Goal: Use online tool/utility: Utilize a website feature to perform a specific function

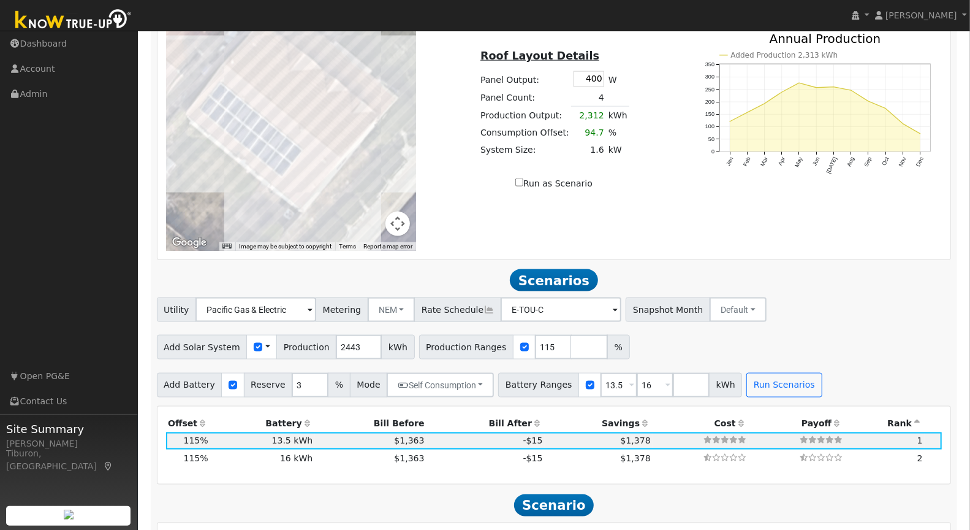
scroll to position [1166, 0]
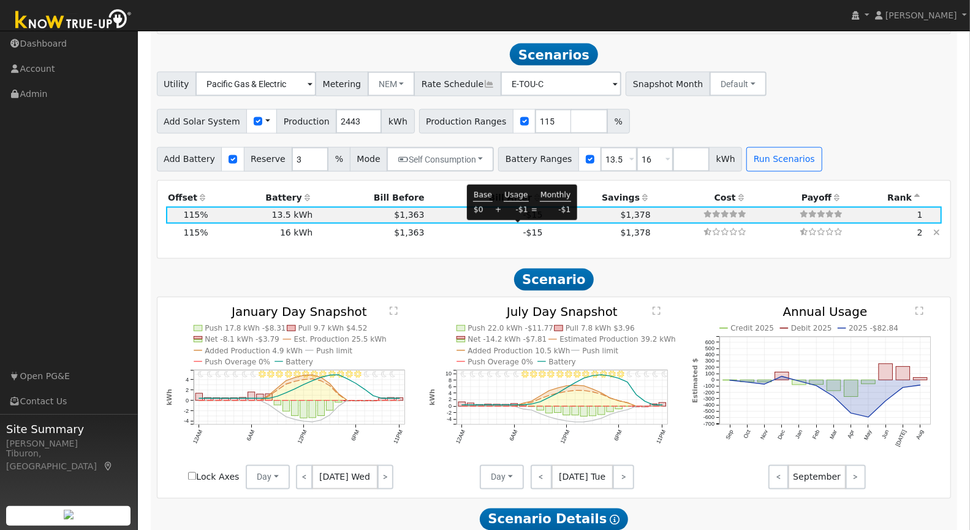
click at [525, 230] on span "-$15" at bounding box center [533, 232] width 20 height 10
type input "$19,200"
type input "$7,726"
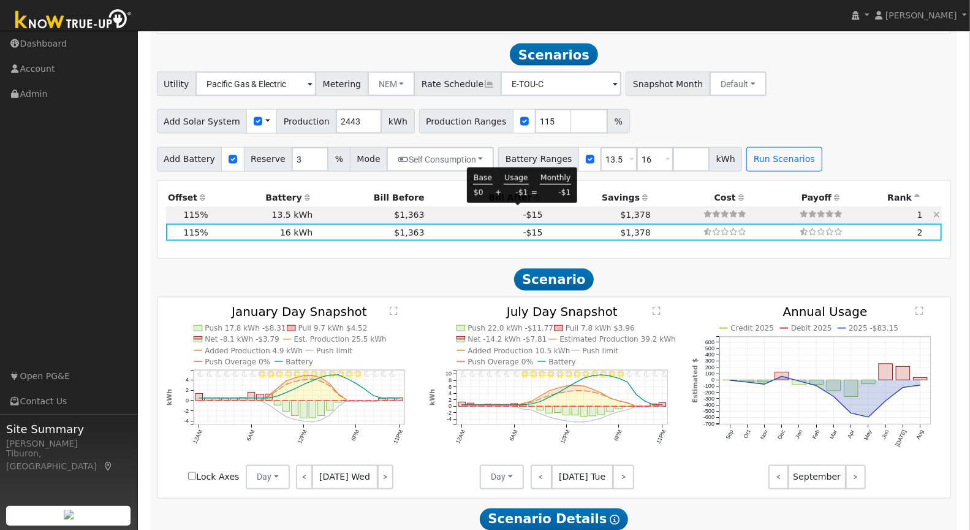
click at [523, 214] on span "-$15" at bounding box center [533, 215] width 20 height 10
type input "$16,200"
type input "$6,826"
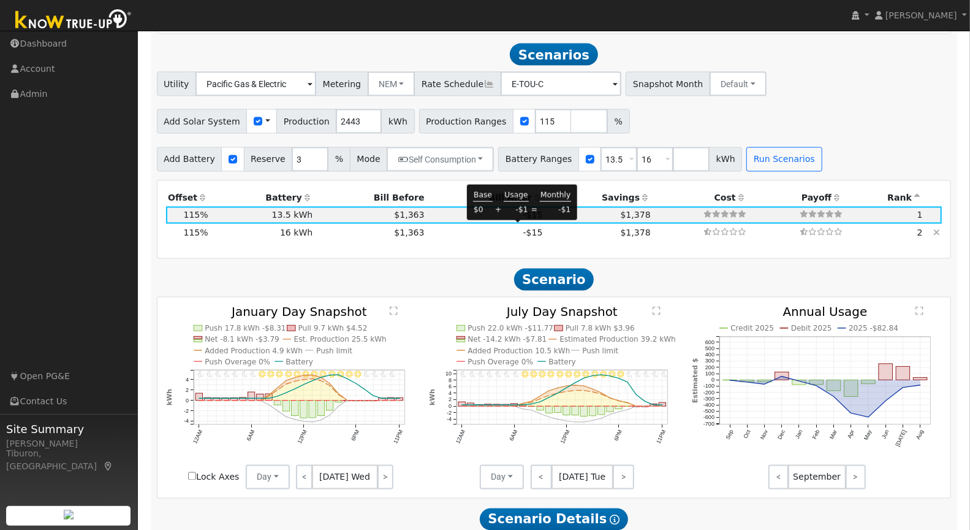
click at [526, 229] on span "-$15" at bounding box center [533, 232] width 20 height 10
type input "$19,200"
type input "$7,726"
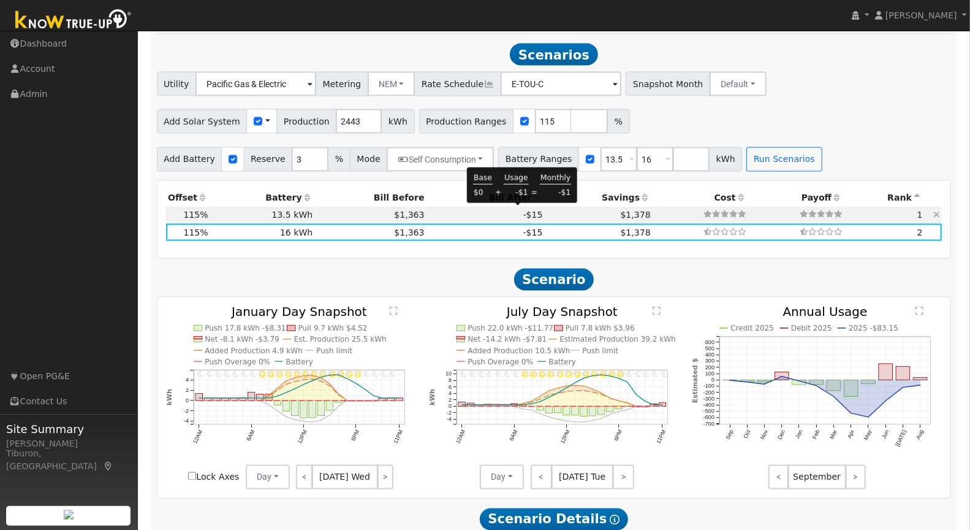
click at [523, 214] on span "-$15" at bounding box center [533, 215] width 20 height 10
type input "$16,200"
type input "$6,826"
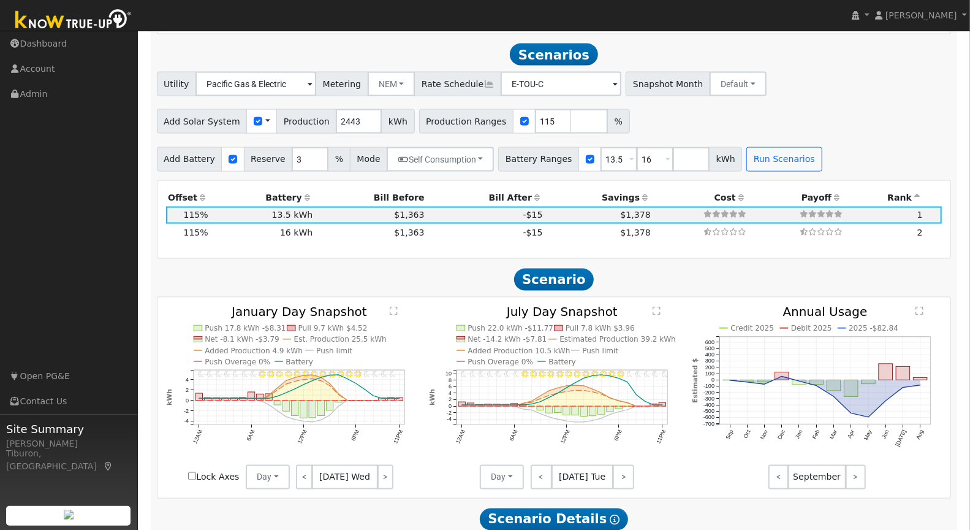
click at [396, 308] on text "" at bounding box center [394, 310] width 8 height 9
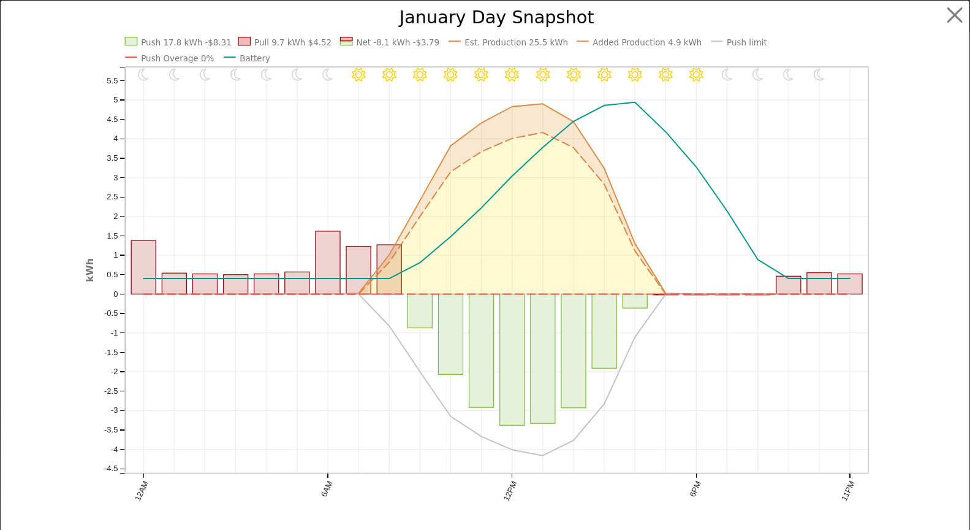
scroll to position [1169, 0]
click at [961, 16] on button "button" at bounding box center [965, 15] width 23 height 23
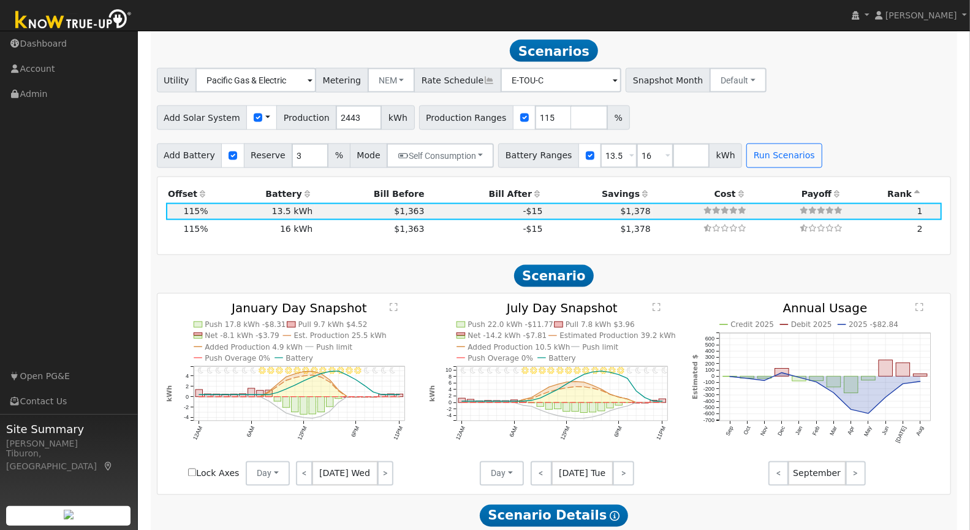
click at [657, 302] on text "" at bounding box center [657, 306] width 8 height 9
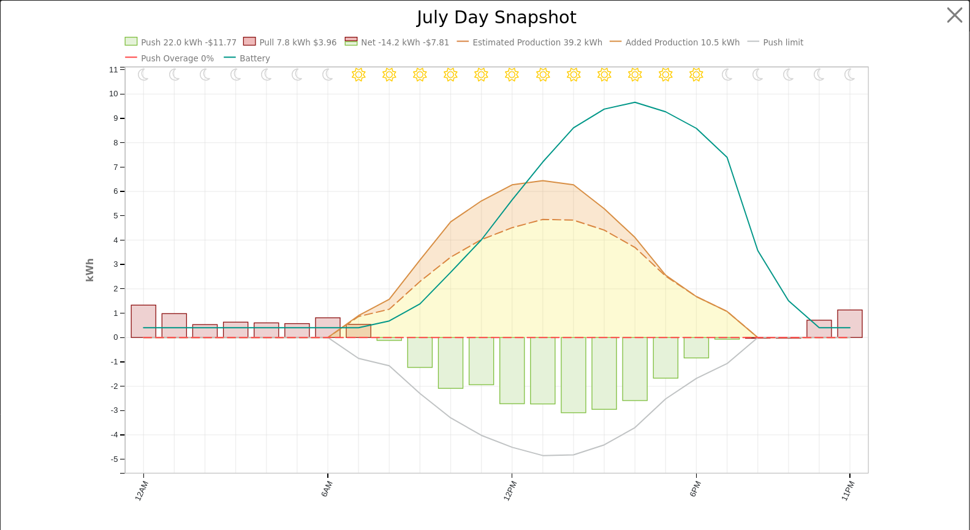
scroll to position [1173, 0]
click at [954, 15] on button "button" at bounding box center [965, 15] width 23 height 23
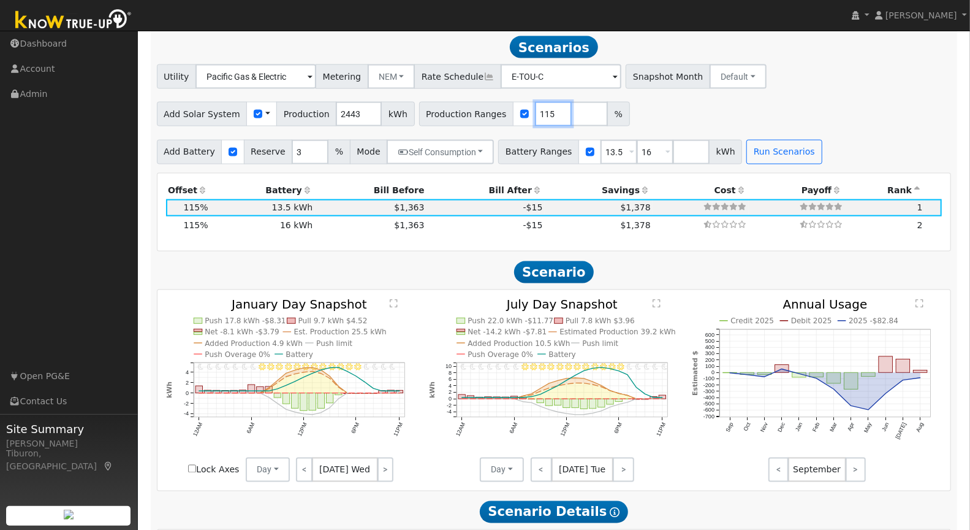
drag, startPoint x: 537, startPoint y: 108, endPoint x: 476, endPoint y: 110, distance: 61.3
click at [481, 107] on div "Production Ranges 115 %" at bounding box center [524, 114] width 211 height 25
type input "142"
click at [767, 148] on button "Run Scenarios" at bounding box center [784, 152] width 75 height 25
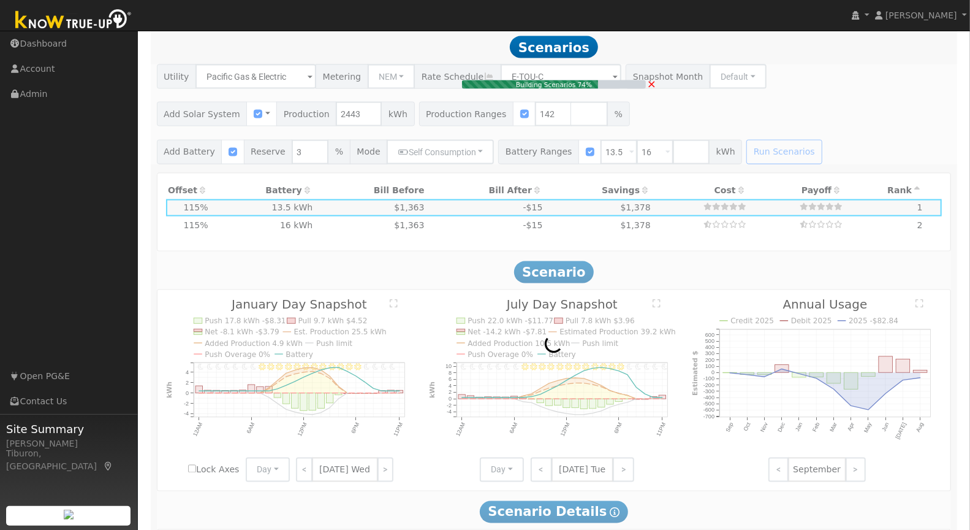
type input "$8,094"
type input "$7,288"
type input "2.3"
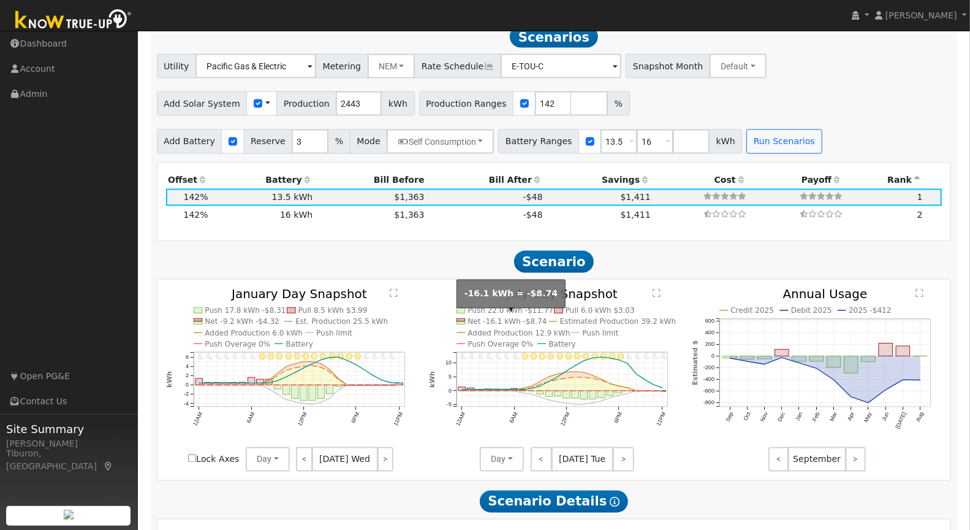
scroll to position [1196, 0]
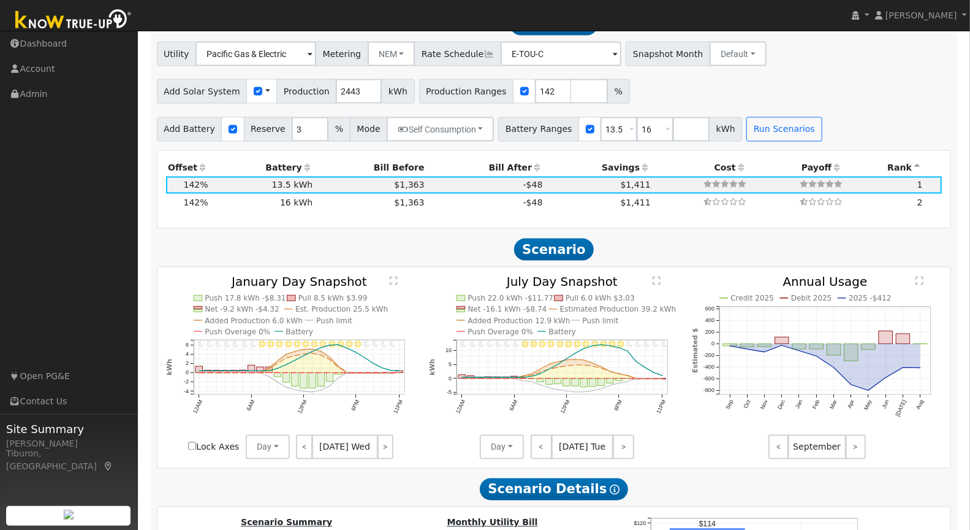
click at [392, 276] on text "" at bounding box center [394, 280] width 8 height 9
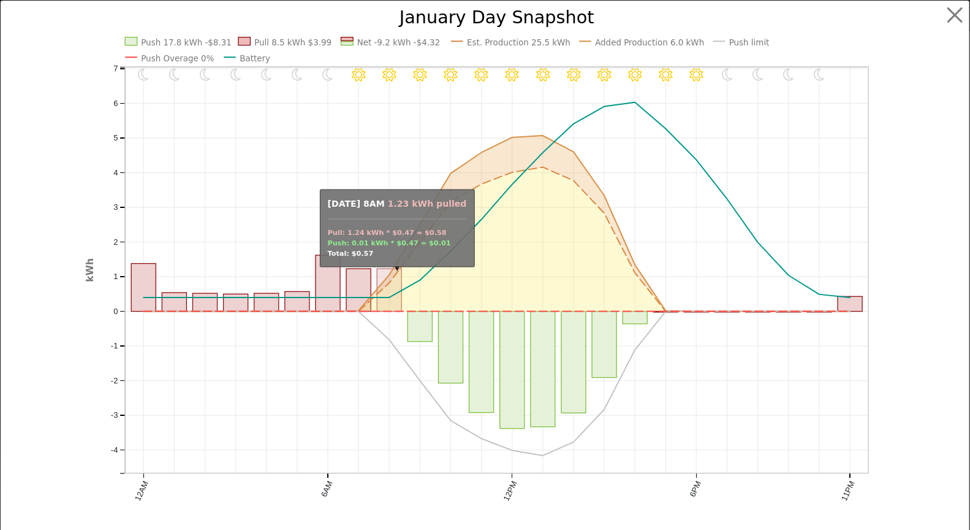
scroll to position [1199, 0]
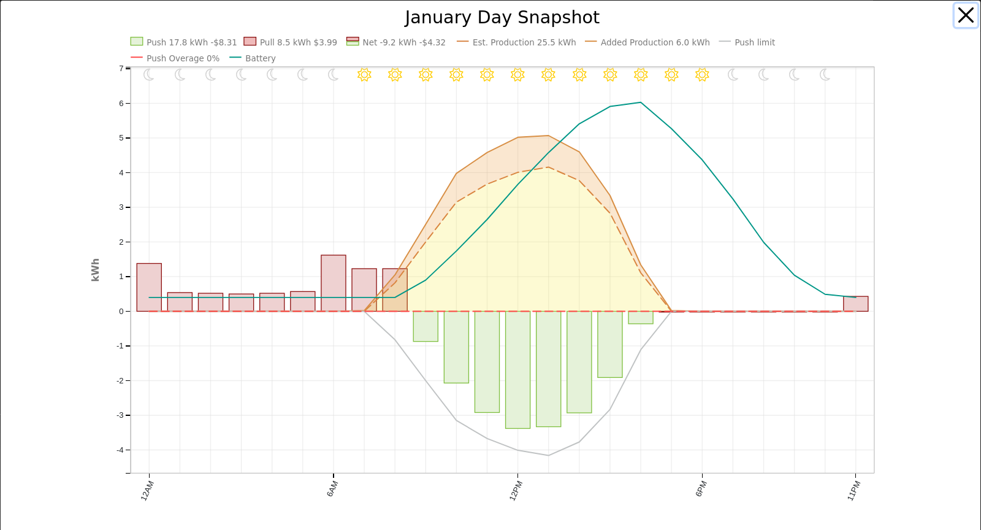
click at [960, 14] on button "button" at bounding box center [965, 15] width 23 height 23
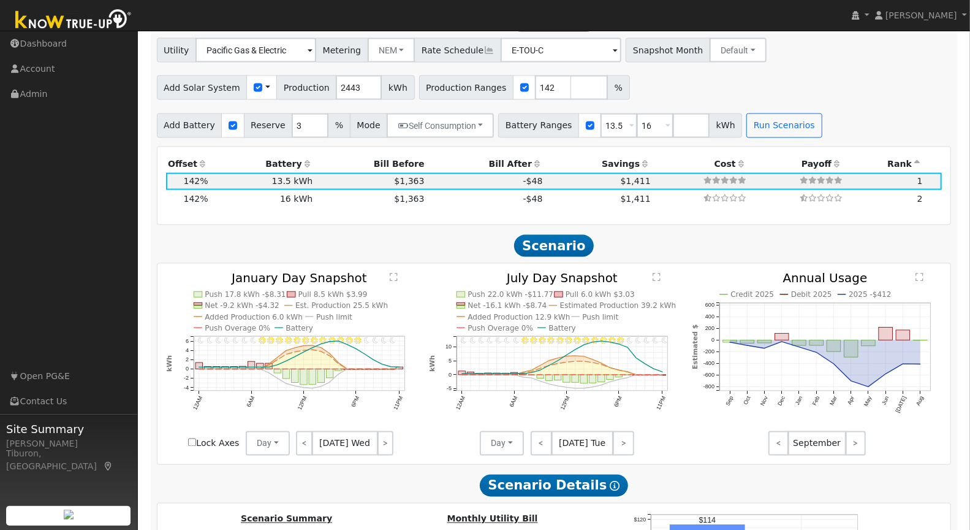
click at [658, 272] on text "" at bounding box center [657, 276] width 8 height 9
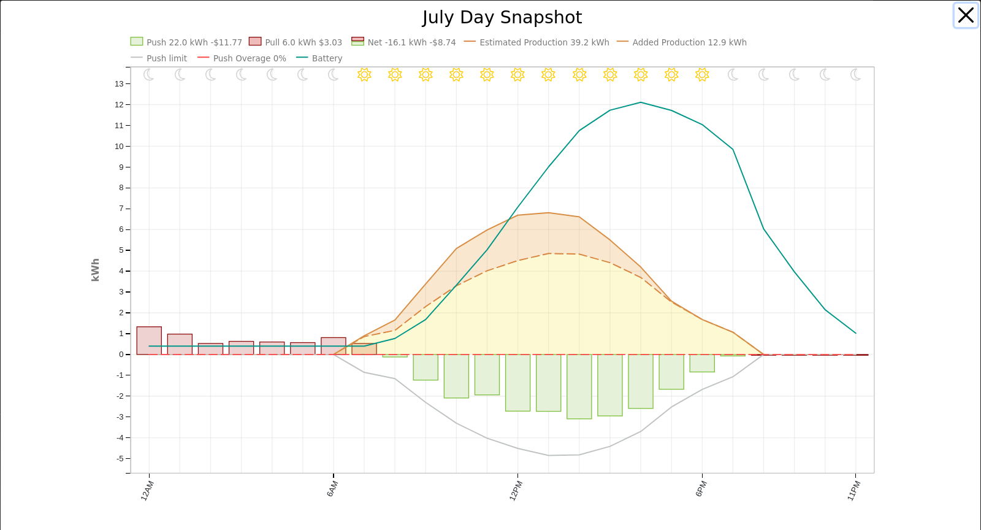
click at [963, 21] on button "button" at bounding box center [965, 15] width 23 height 23
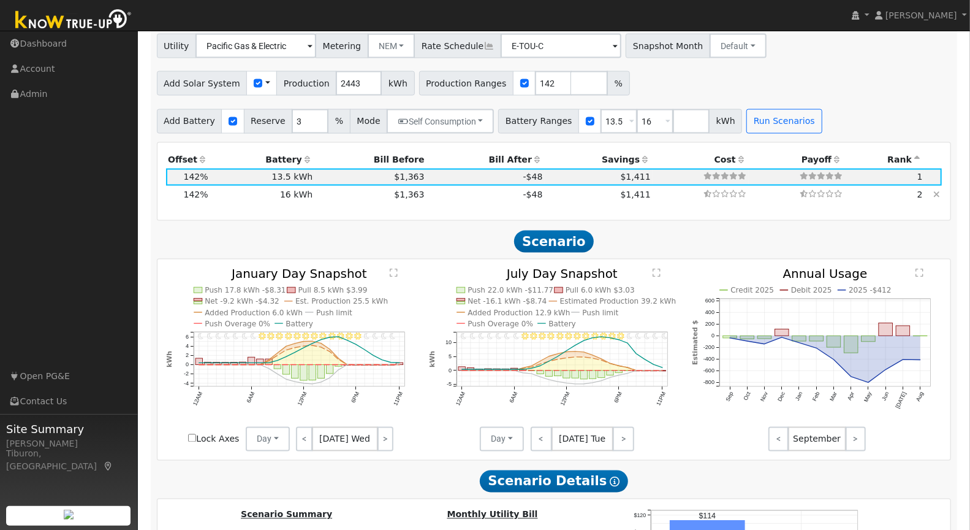
click at [545, 189] on td "$1,411" at bounding box center [599, 194] width 108 height 17
type input "$19,200"
type input "$8,188"
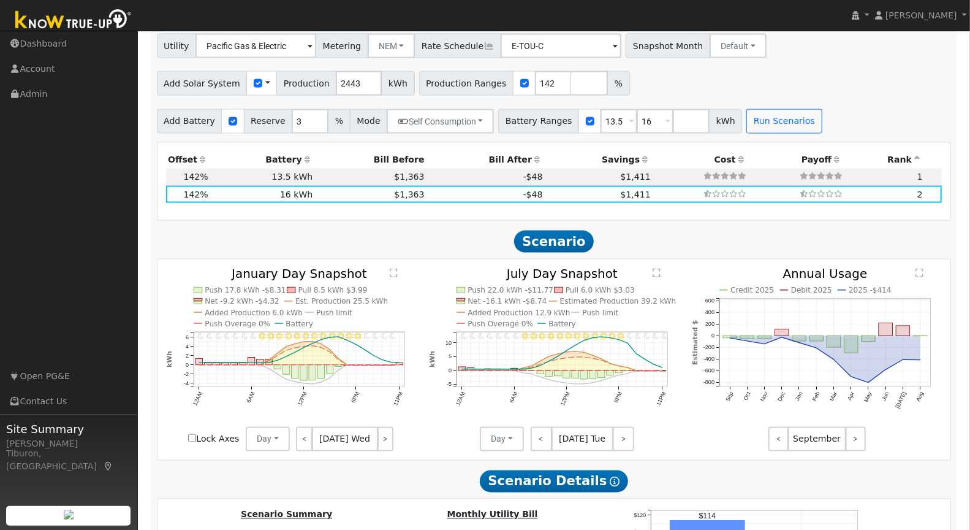
click at [393, 271] on text "" at bounding box center [394, 272] width 8 height 9
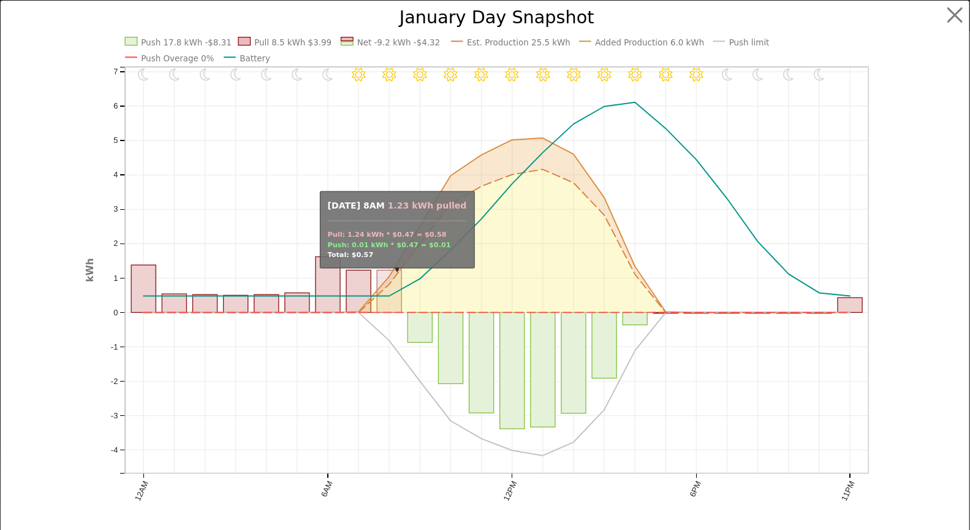
scroll to position [1208, 0]
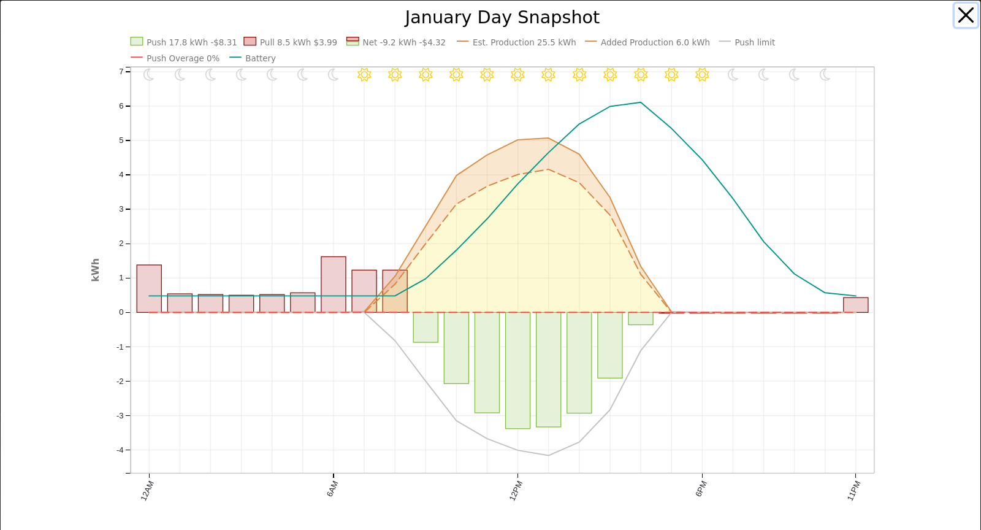
click at [954, 15] on button "button" at bounding box center [965, 15] width 23 height 23
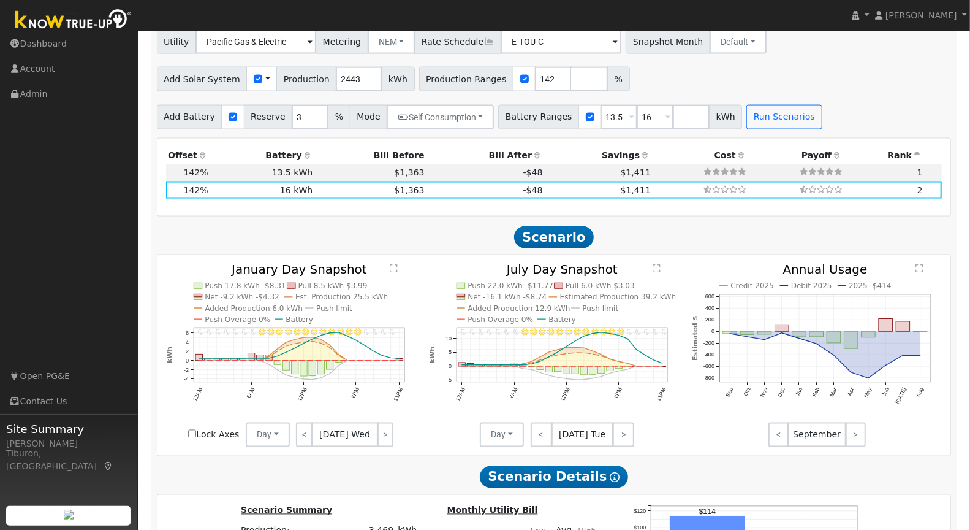
click at [656, 265] on text "" at bounding box center [657, 268] width 8 height 9
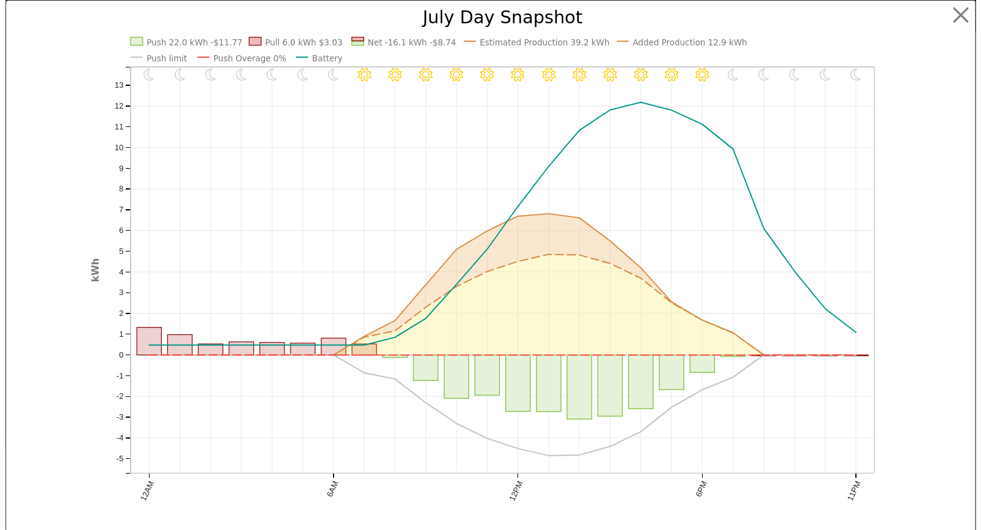
scroll to position [1212, 0]
